Goal: Transaction & Acquisition: Purchase product/service

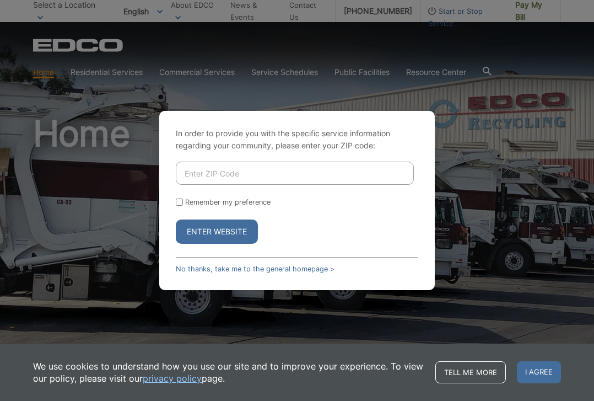
type input "92020"
click at [220, 232] on button "Enter Website" at bounding box center [217, 231] width 82 height 24
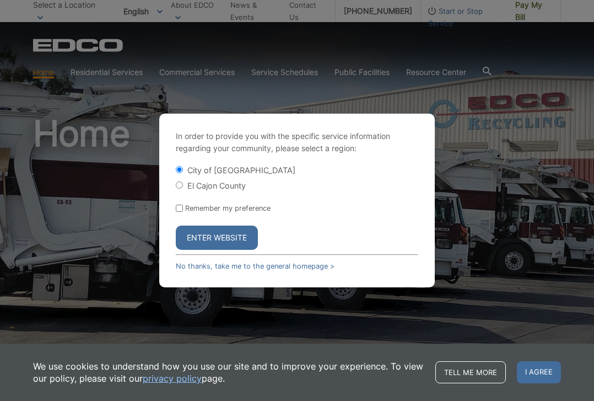
click at [215, 237] on button "Enter Website" at bounding box center [217, 238] width 82 height 24
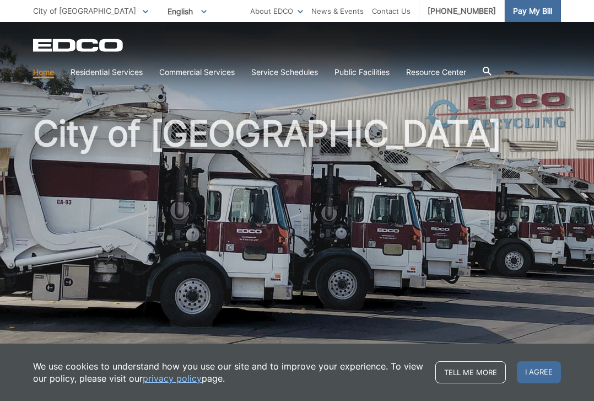
click at [525, 8] on span "Pay My Bill" at bounding box center [532, 11] width 39 height 12
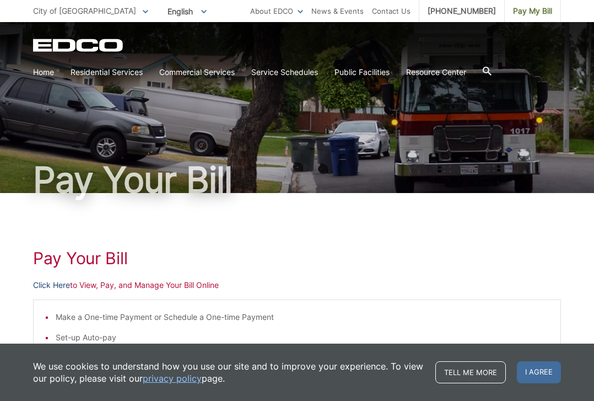
click at [60, 284] on link "Click Here" at bounding box center [51, 285] width 37 height 12
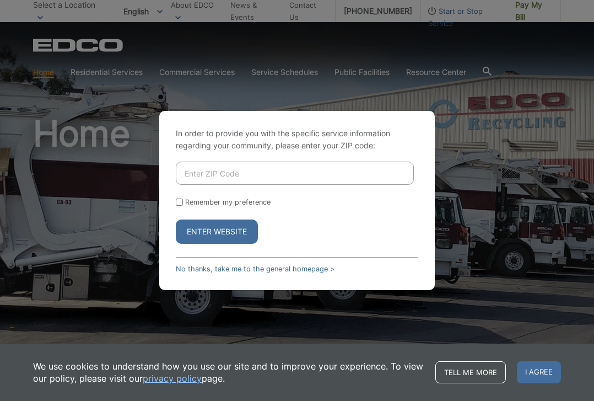
click at [266, 169] on input "Enter ZIP Code" at bounding box center [295, 173] width 238 height 23
type input "92020"
click at [217, 229] on button "Enter Website" at bounding box center [217, 231] width 82 height 24
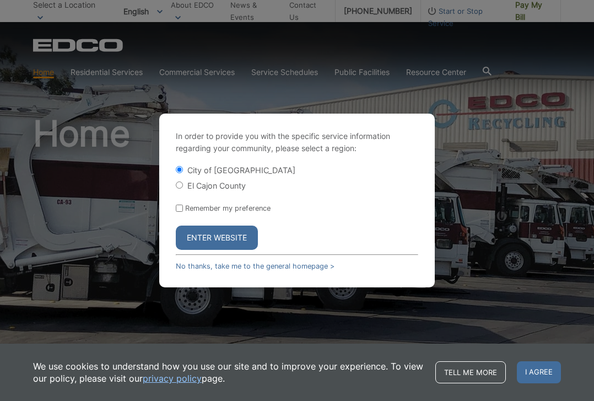
click at [205, 184] on label "El Cajon County" at bounding box center [216, 185] width 58 height 9
click at [183, 184] on input "El Cajon County" at bounding box center [179, 184] width 7 height 7
radio input "true"
click at [223, 243] on button "Enter Website" at bounding box center [217, 238] width 82 height 24
